Goal: Find specific page/section: Find specific page/section

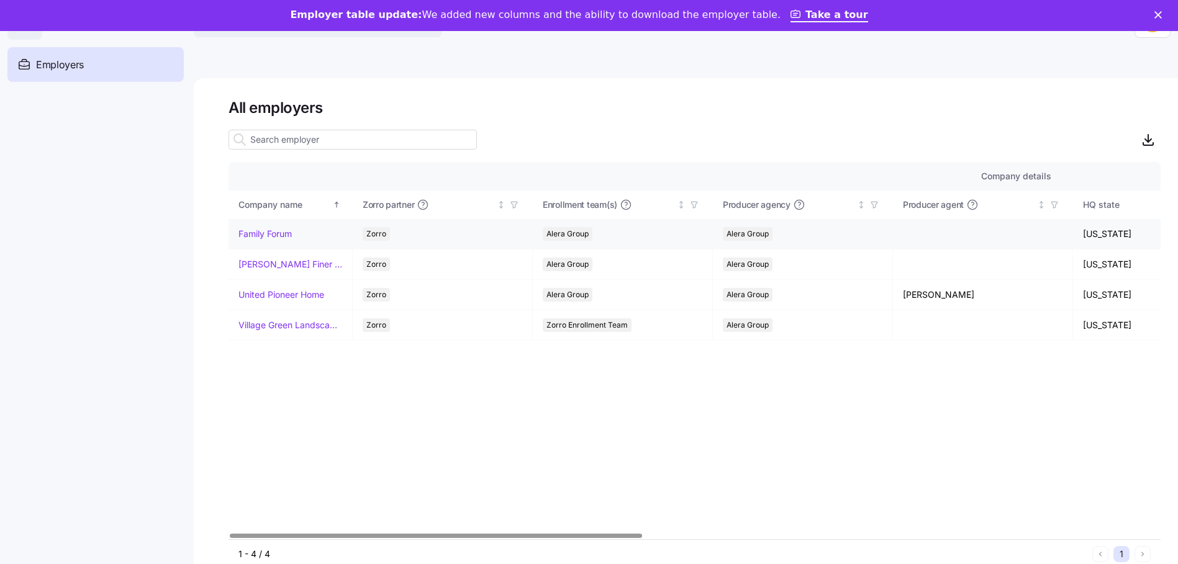
click at [277, 231] on link "Family Forum" at bounding box center [264, 234] width 53 height 12
